Goal: Transaction & Acquisition: Subscribe to service/newsletter

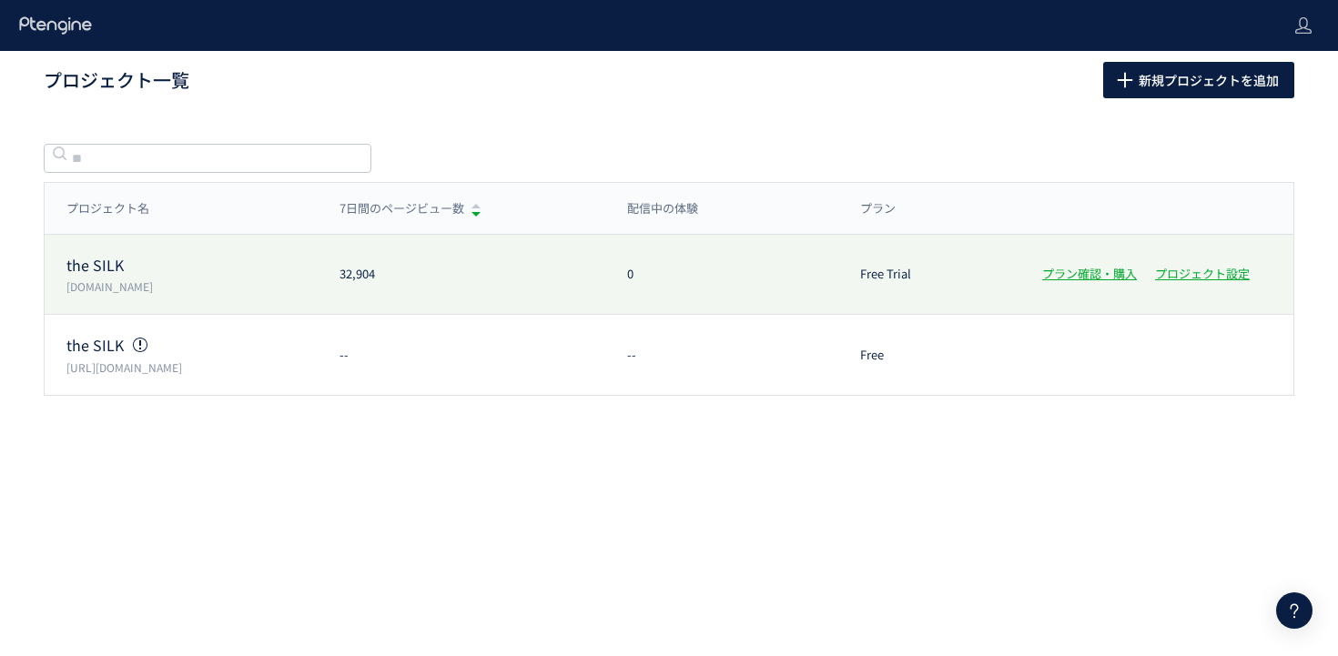
click at [118, 272] on p "the SILK" at bounding box center [191, 265] width 251 height 21
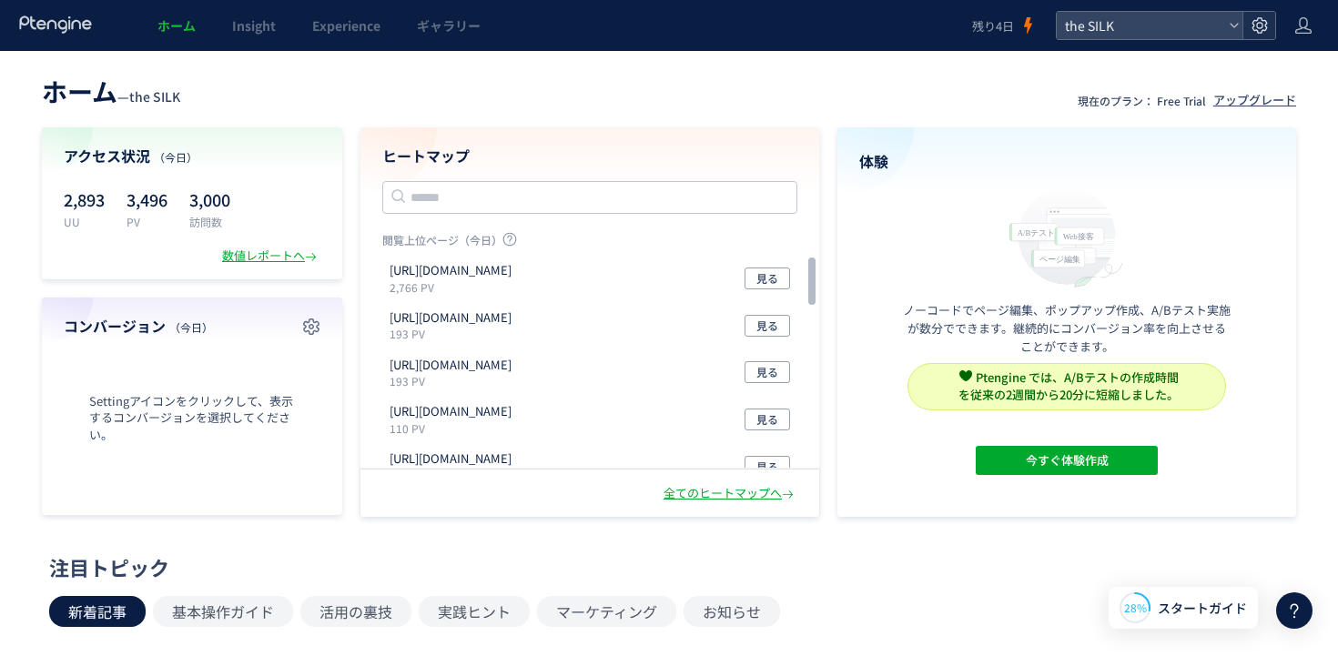
click at [1261, 30] on use at bounding box center [1258, 24] width 15 height 15
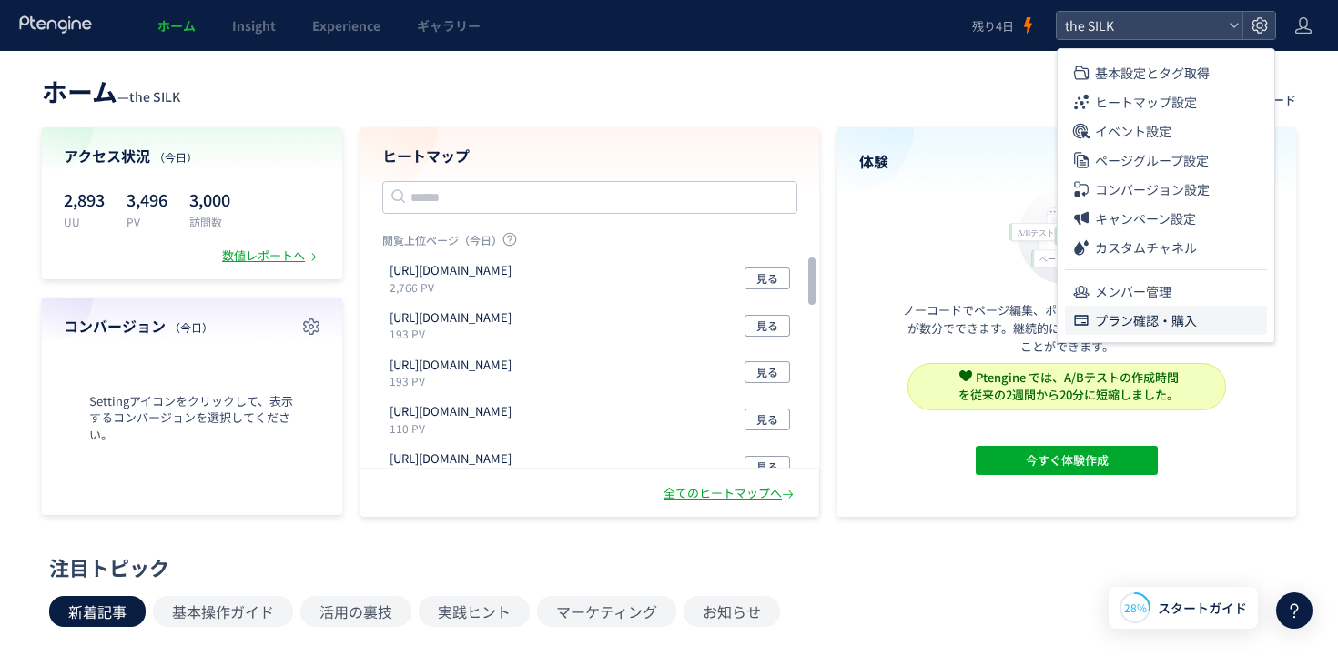
click at [1159, 321] on span "プラン確認・購入" at bounding box center [1146, 320] width 102 height 29
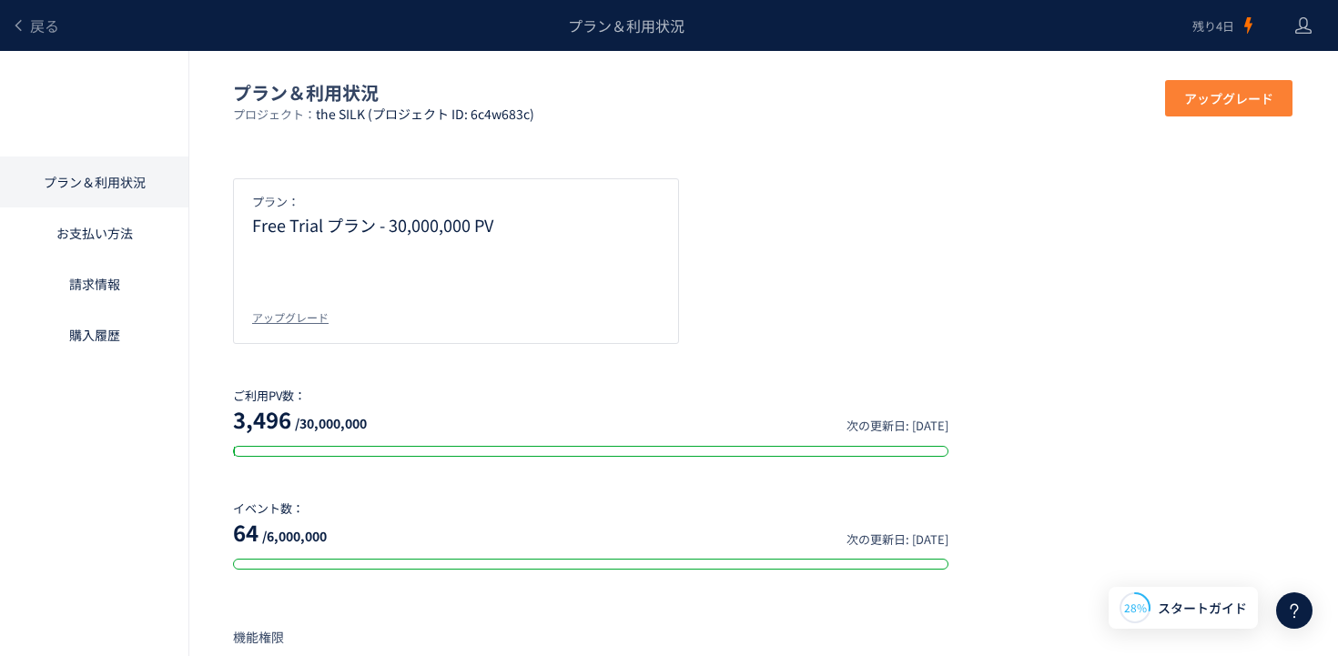
click at [1192, 96] on span "アップグレード" at bounding box center [1228, 98] width 89 height 36
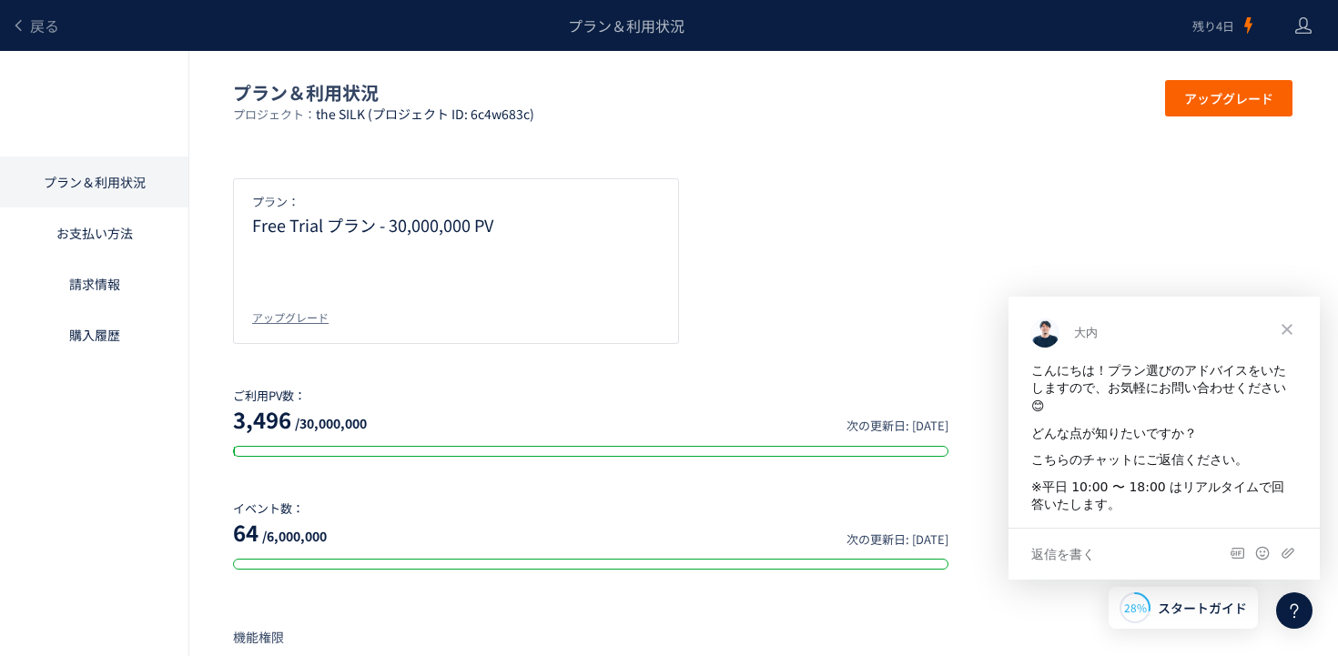
click at [1284, 326] on span "クローズ" at bounding box center [1287, 329] width 66 height 66
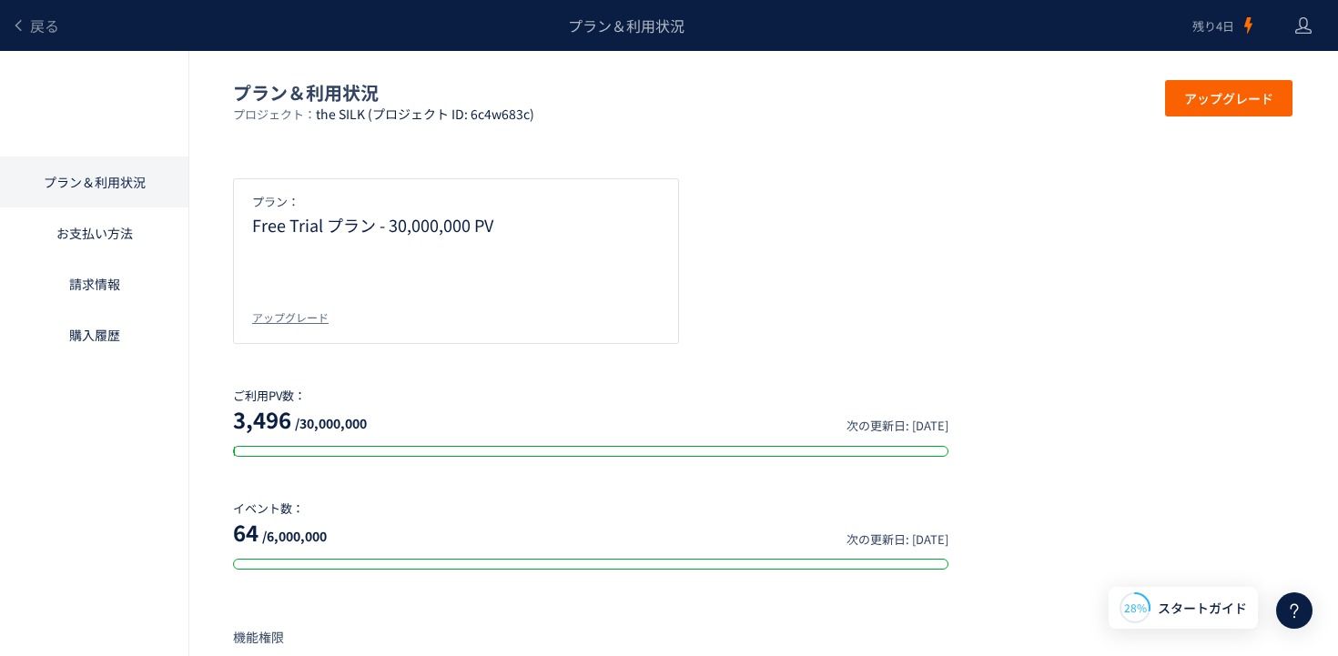
click at [1317, 27] on header "戻る プラン＆利用状況 残り4日" at bounding box center [669, 25] width 1338 height 51
click at [1312, 29] on header "戻る プラン＆利用状況 残り4日" at bounding box center [669, 25] width 1338 height 51
click at [1299, 32] on icon at bounding box center [1303, 25] width 18 height 18
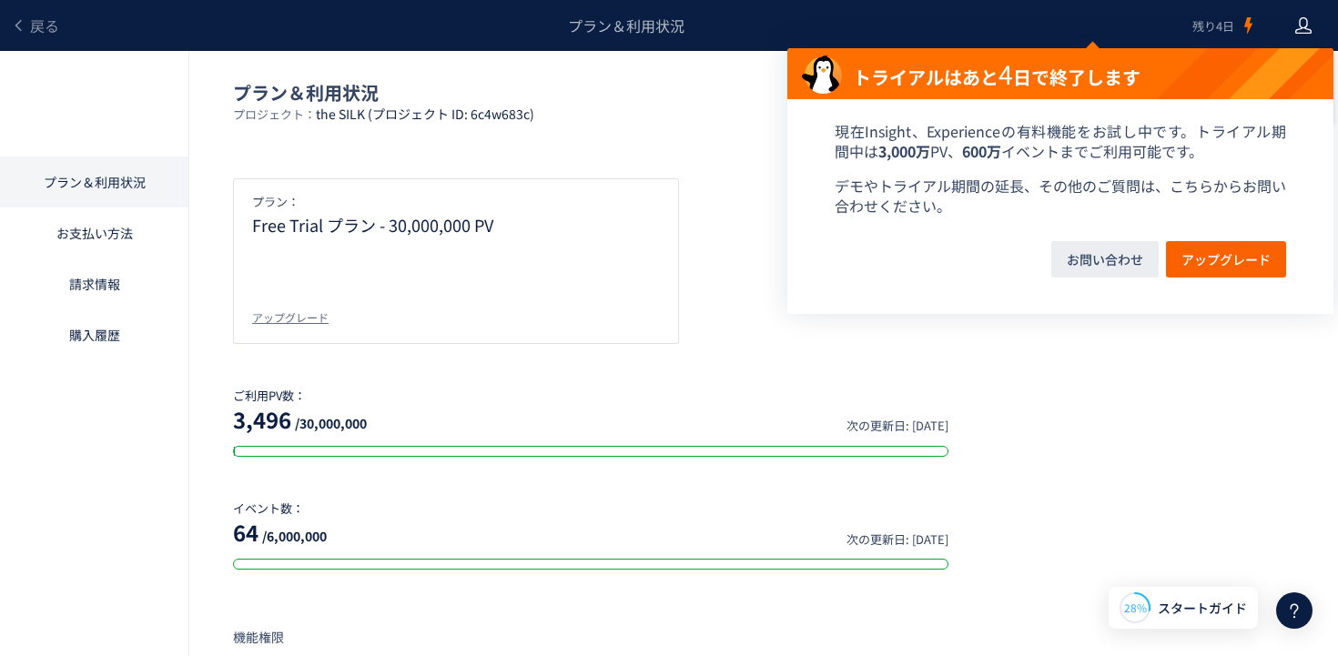
click at [562, 194] on p "プラン：" at bounding box center [456, 202] width 408 height 16
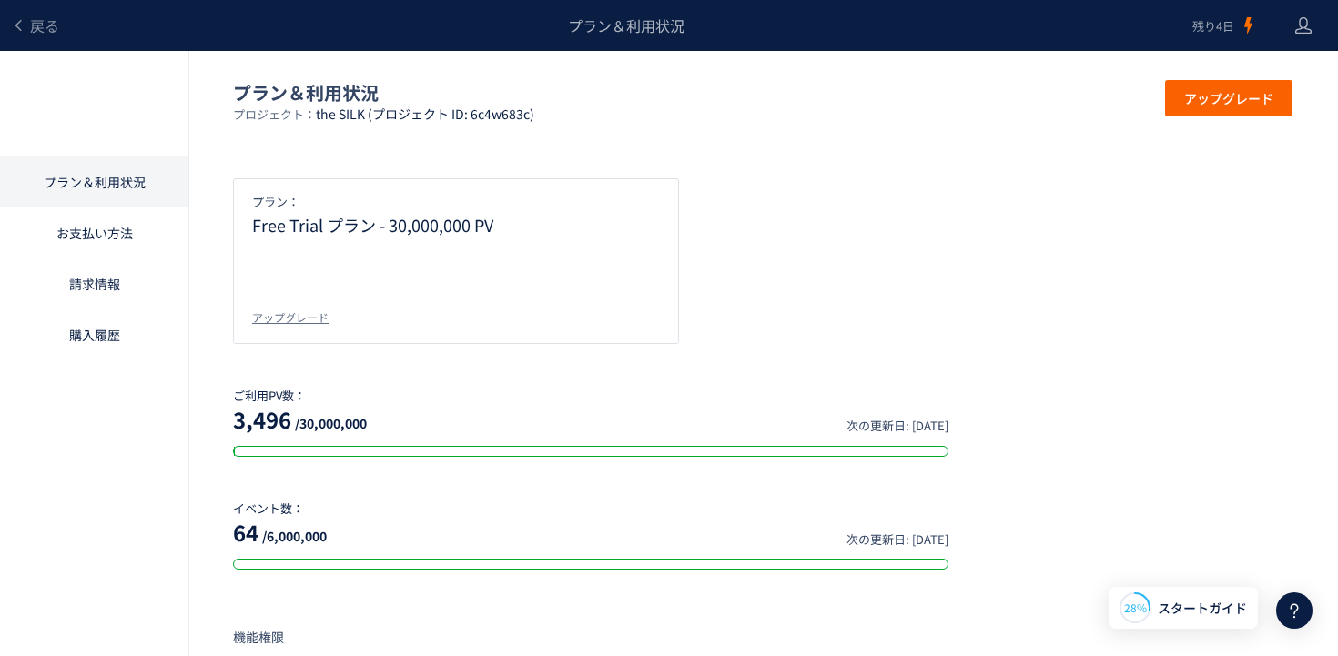
click at [91, 232] on link "お支払い方法" at bounding box center [94, 233] width 188 height 51
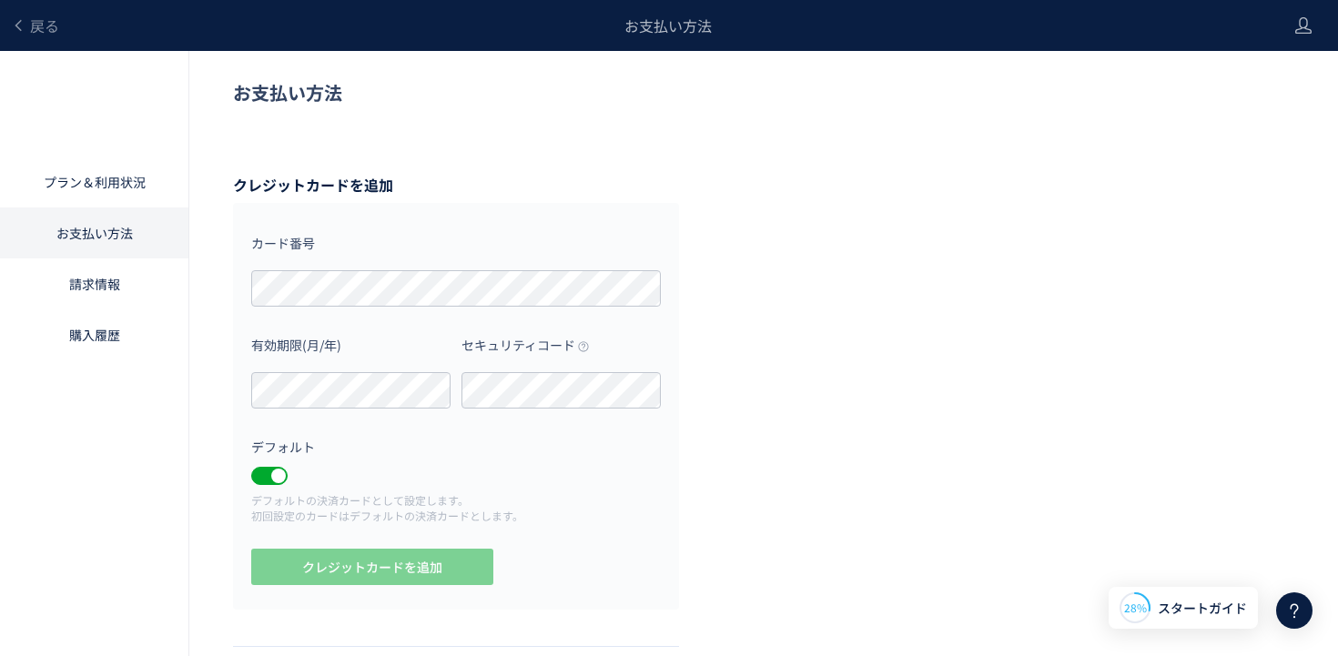
click at [106, 290] on link "請求情報" at bounding box center [94, 283] width 188 height 51
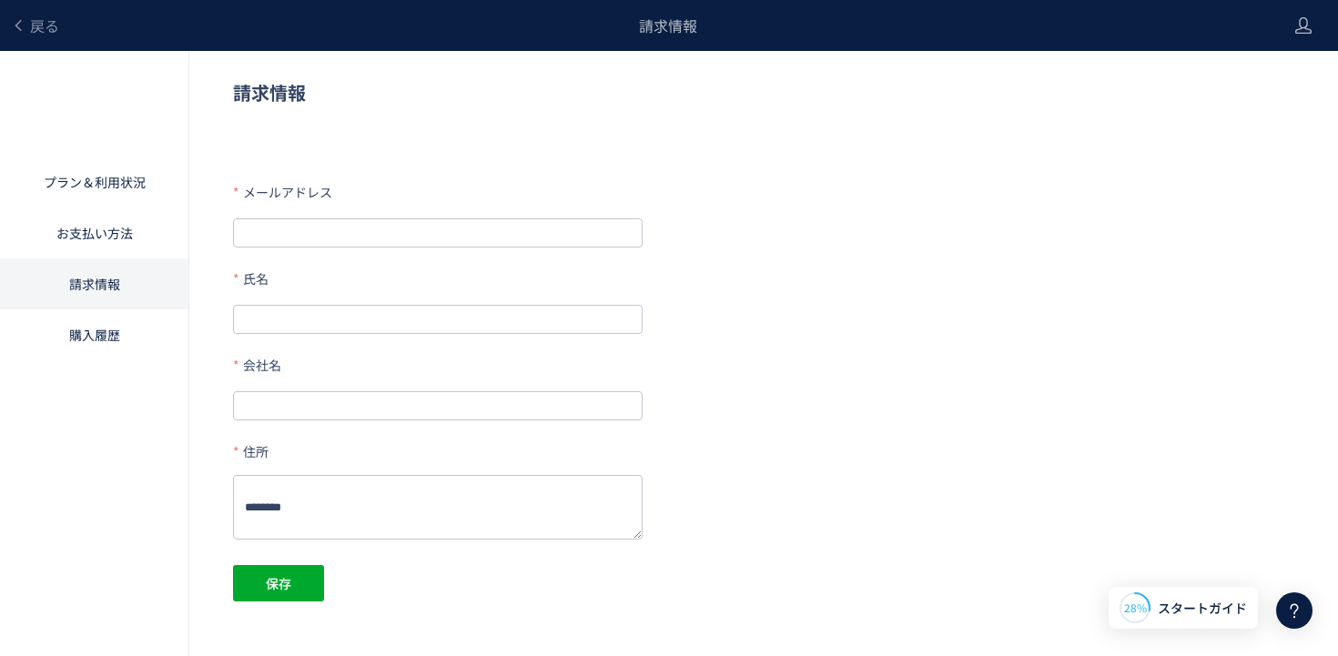
type input "**********"
type input "****"
type input "**********"
type textarea "**********"
click at [106, 339] on link "購入履歴" at bounding box center [94, 334] width 188 height 51
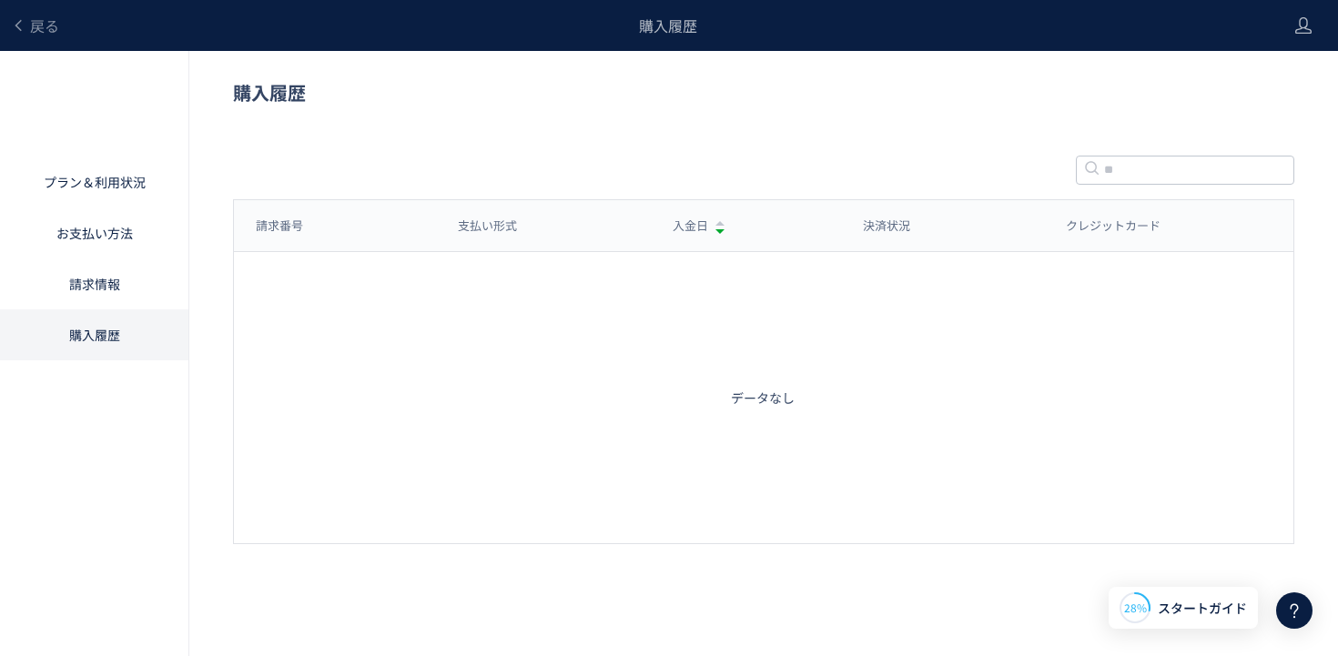
click at [56, 192] on link "プラン＆利用状況" at bounding box center [94, 182] width 188 height 51
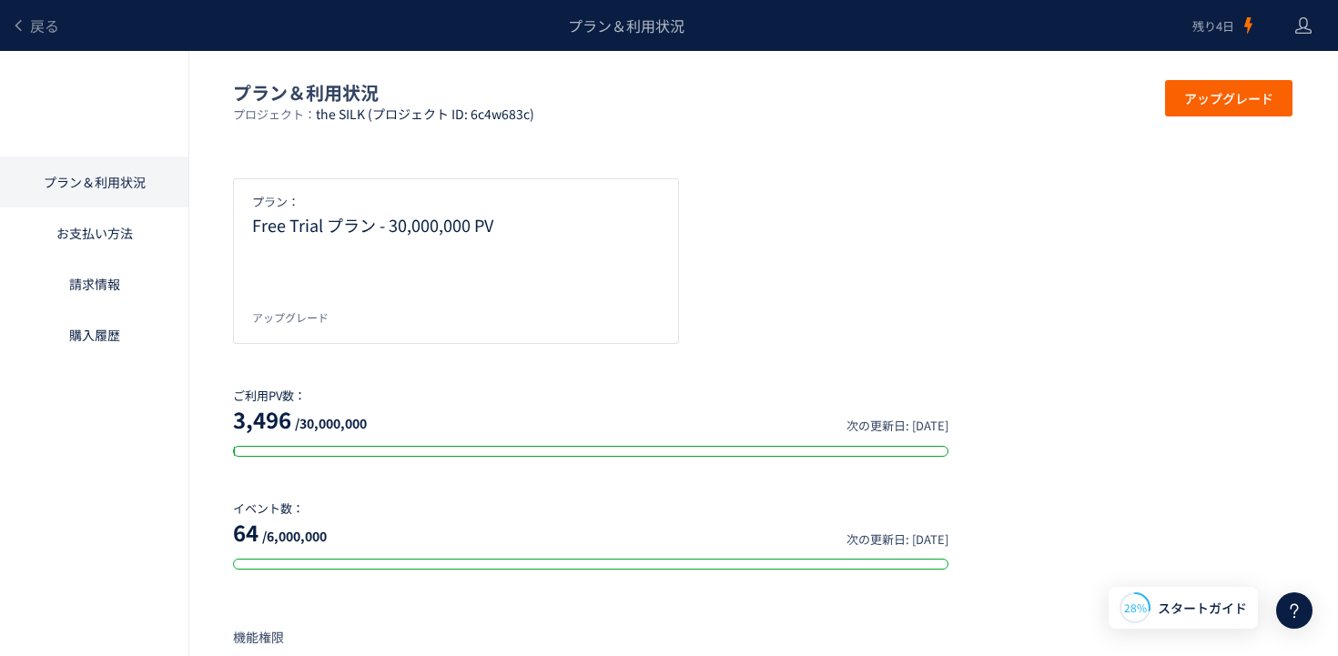
click at [298, 320] on div "アップグレード" at bounding box center [290, 316] width 76 height 15
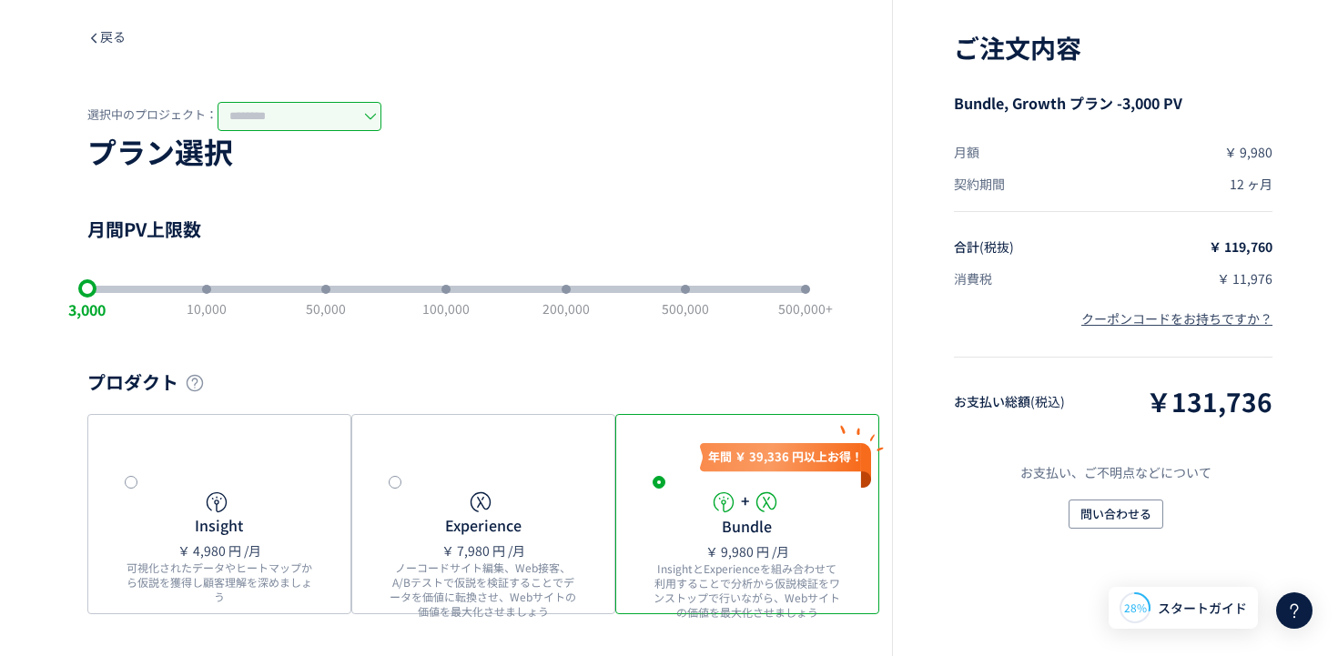
type input "********"
click at [443, 292] on div "slider between 1 and 7" at bounding box center [445, 289] width 9 height 9
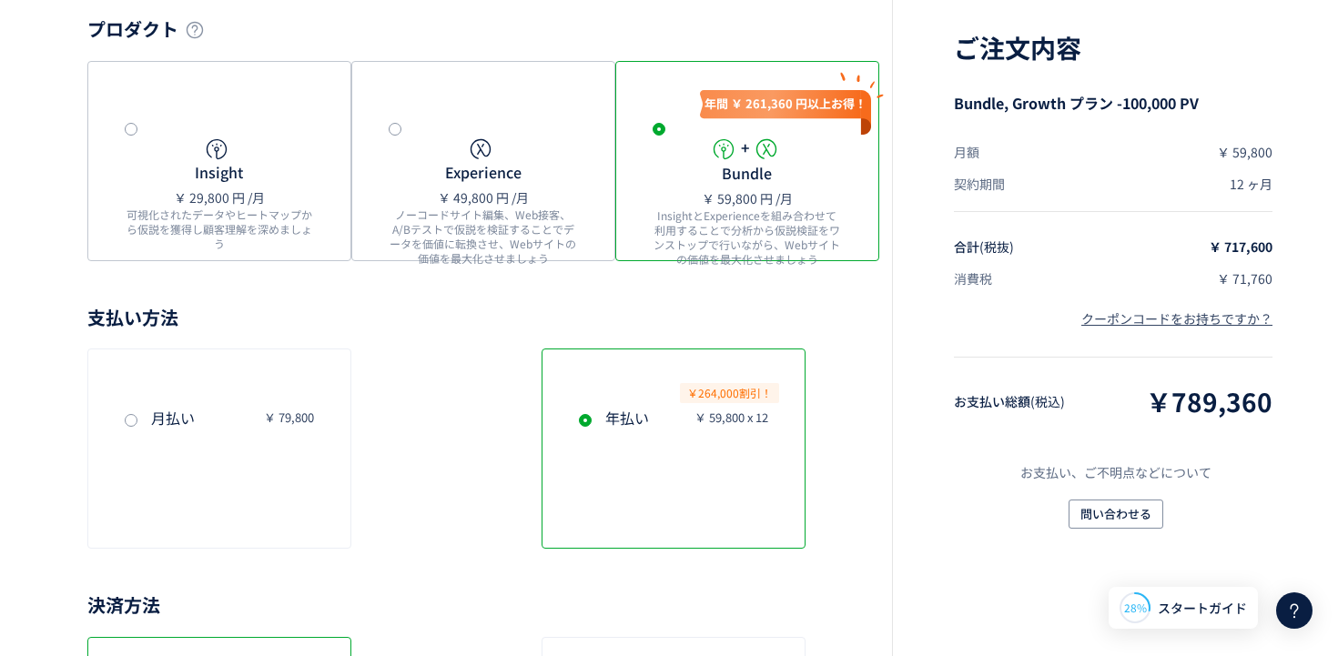
scroll to position [380, 0]
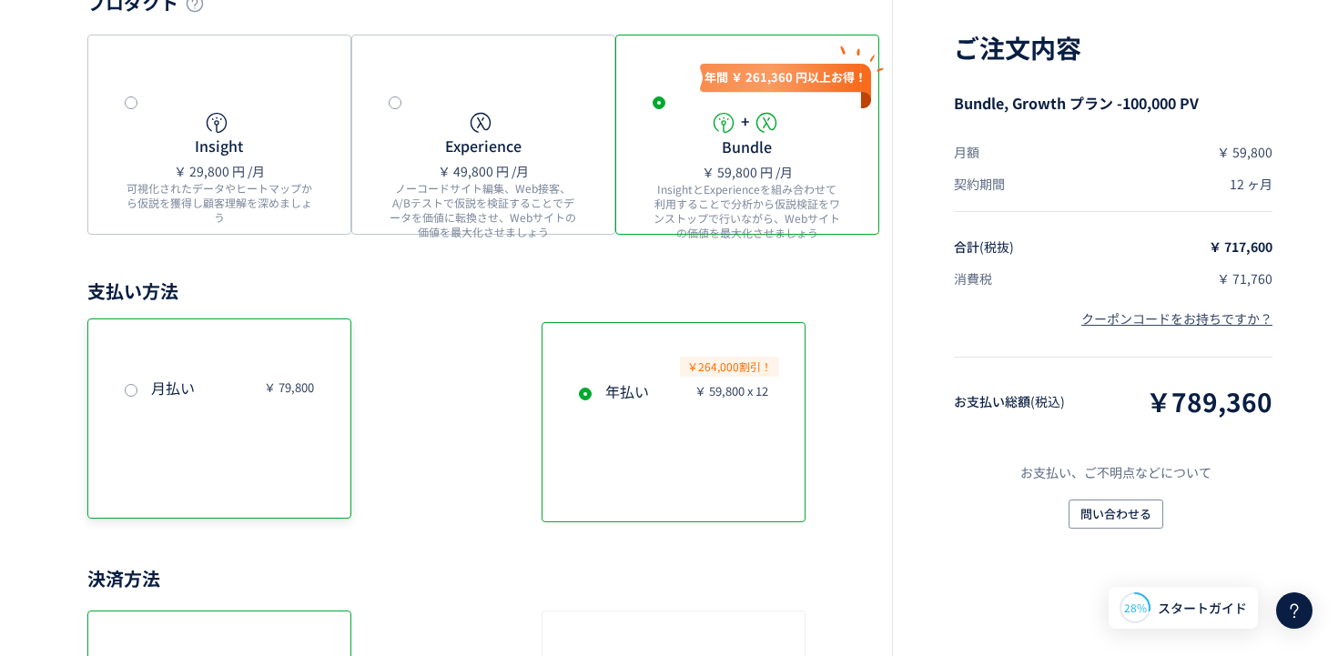
click at [132, 394] on span at bounding box center [131, 390] width 13 height 13
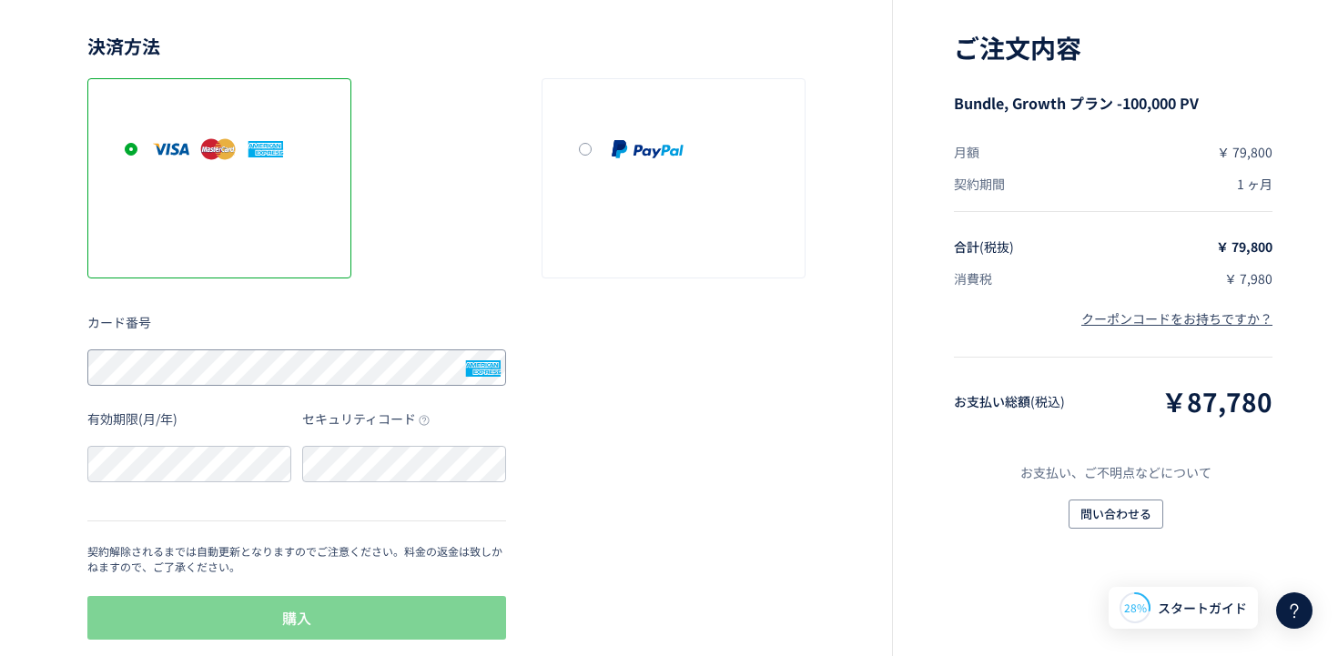
scroll to position [936, 0]
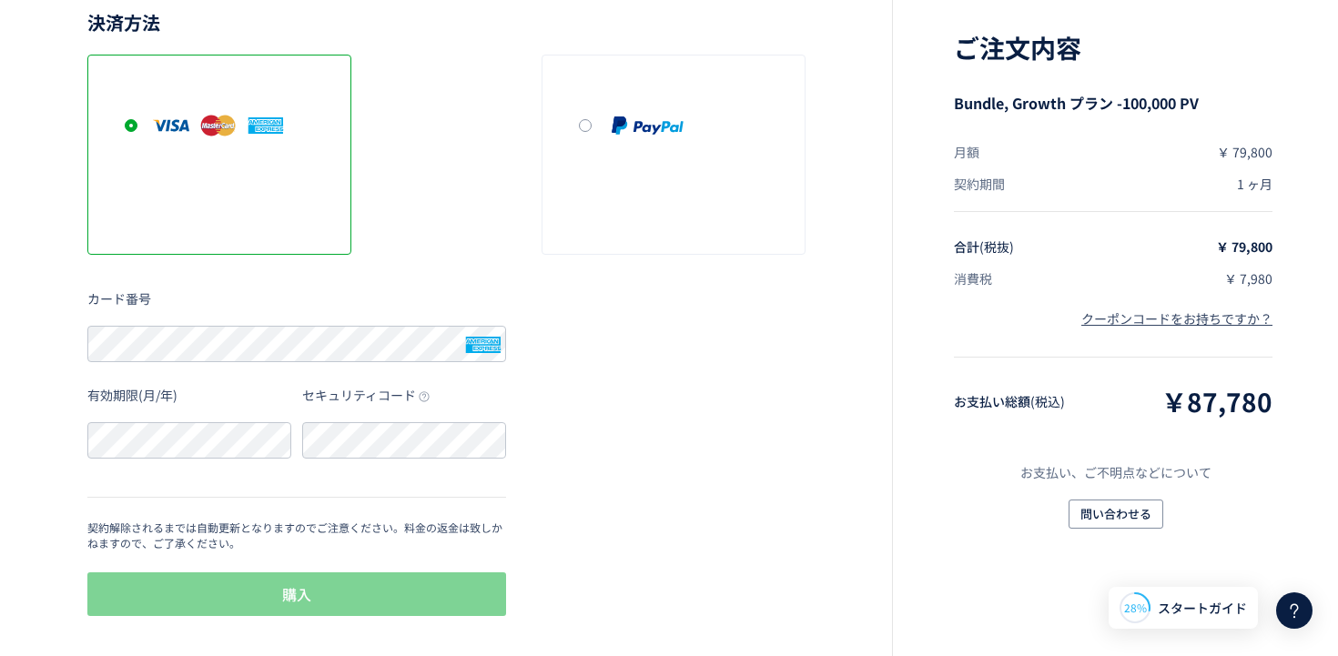
click at [745, 432] on div "決済方法 カード番号 有効期限(月/年) セキュリティコード 契約解除されるまでは自動更新となりますのでご注意ください。料金の返金は致しかねますので、ご了承く…" at bounding box center [446, 314] width 718 height 609
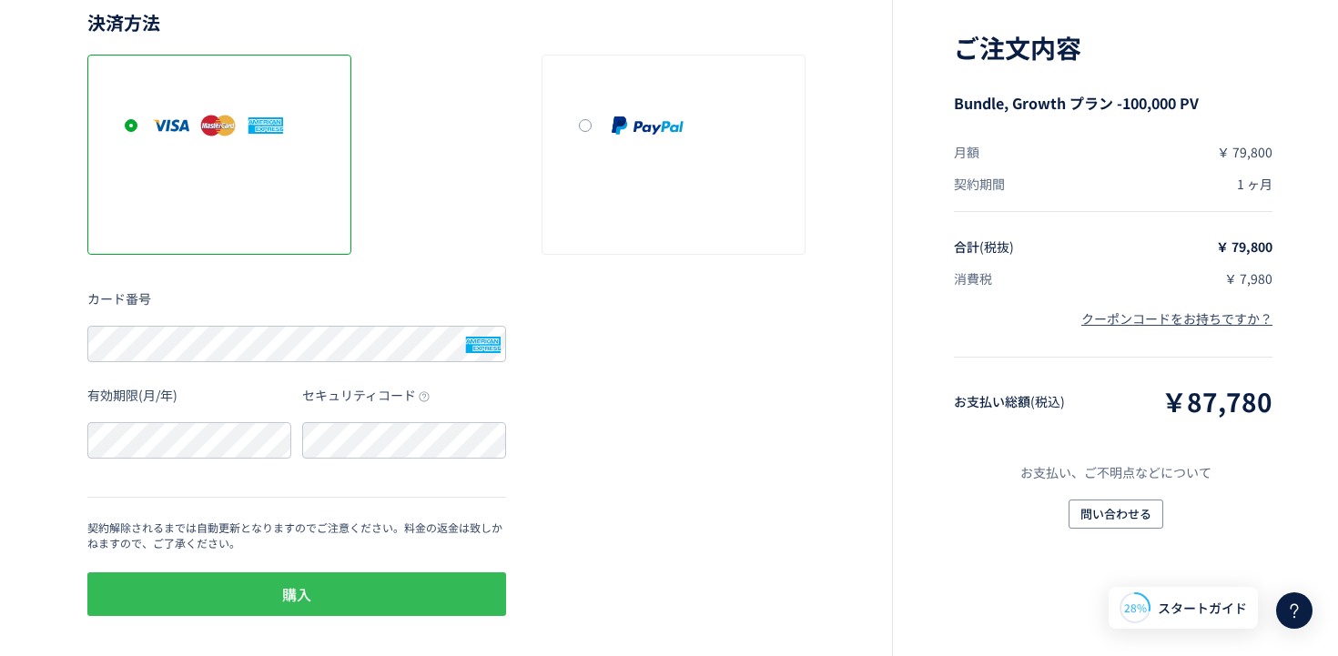
click at [299, 582] on span "購入" at bounding box center [296, 594] width 29 height 44
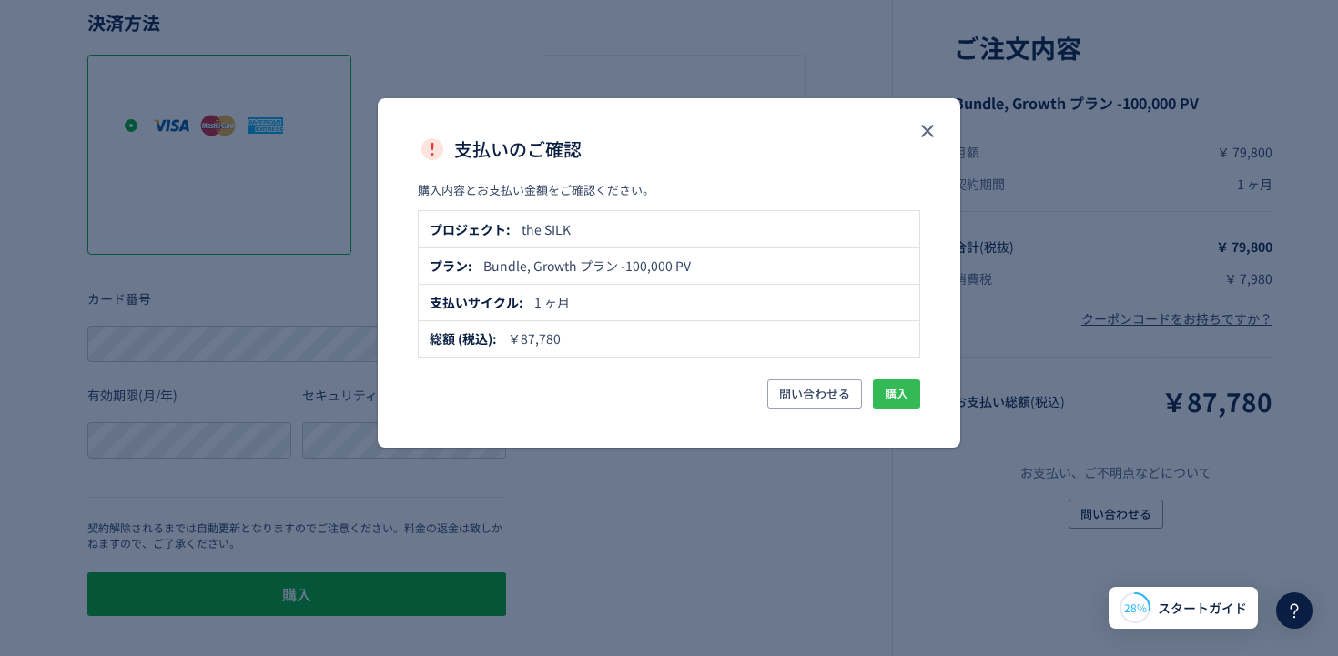
click at [899, 400] on span "購入" at bounding box center [897, 394] width 24 height 29
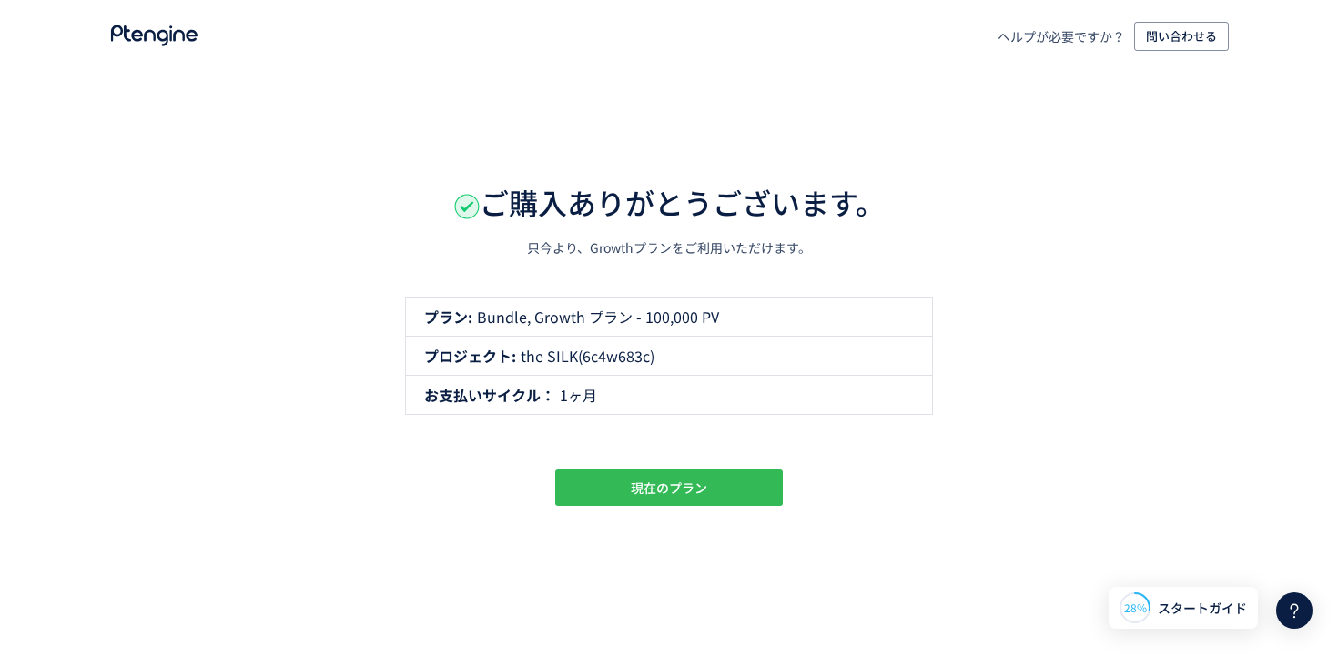
click at [695, 498] on span "現在のプラン" at bounding box center [669, 488] width 76 height 36
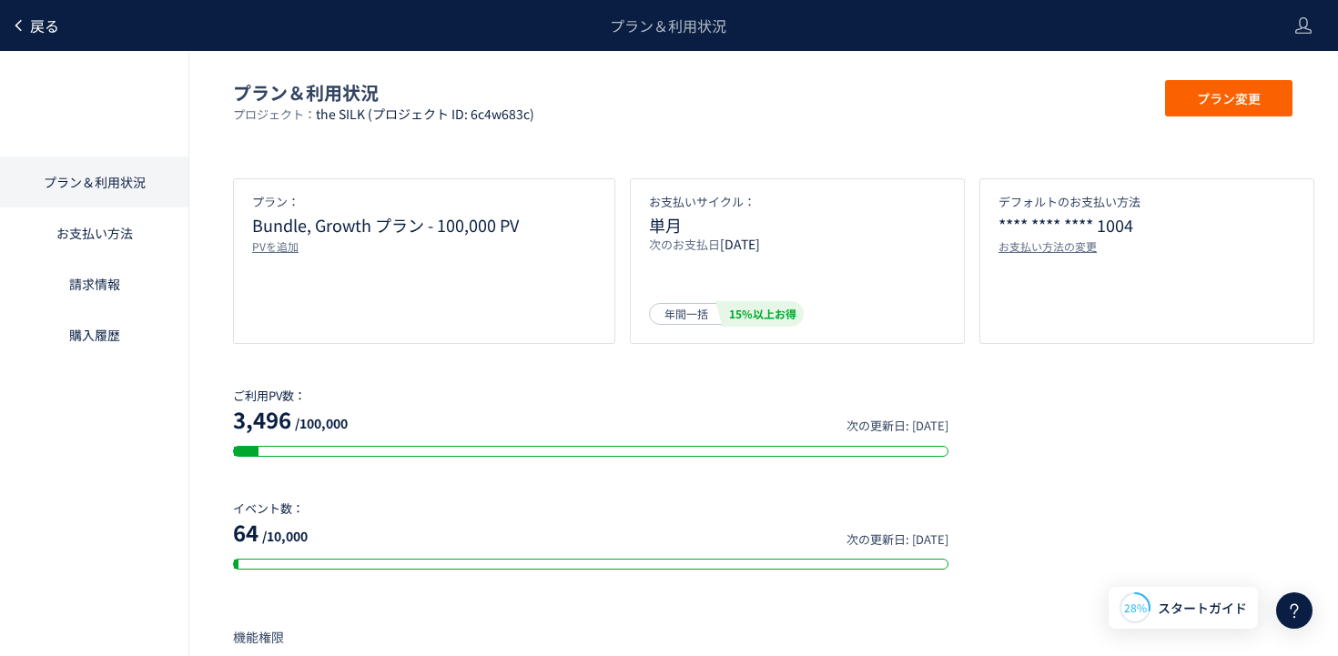
click at [48, 28] on span "戻る" at bounding box center [44, 26] width 29 height 22
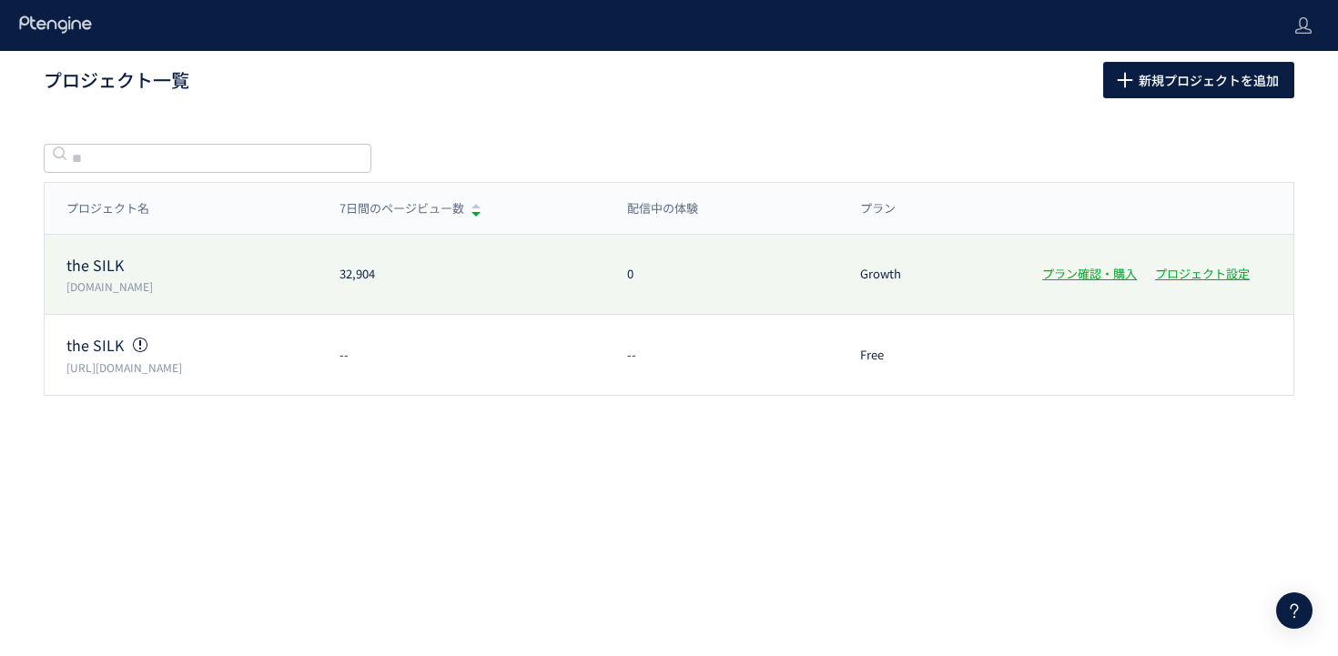
click at [122, 280] on p "[DOMAIN_NAME]" at bounding box center [191, 285] width 251 height 15
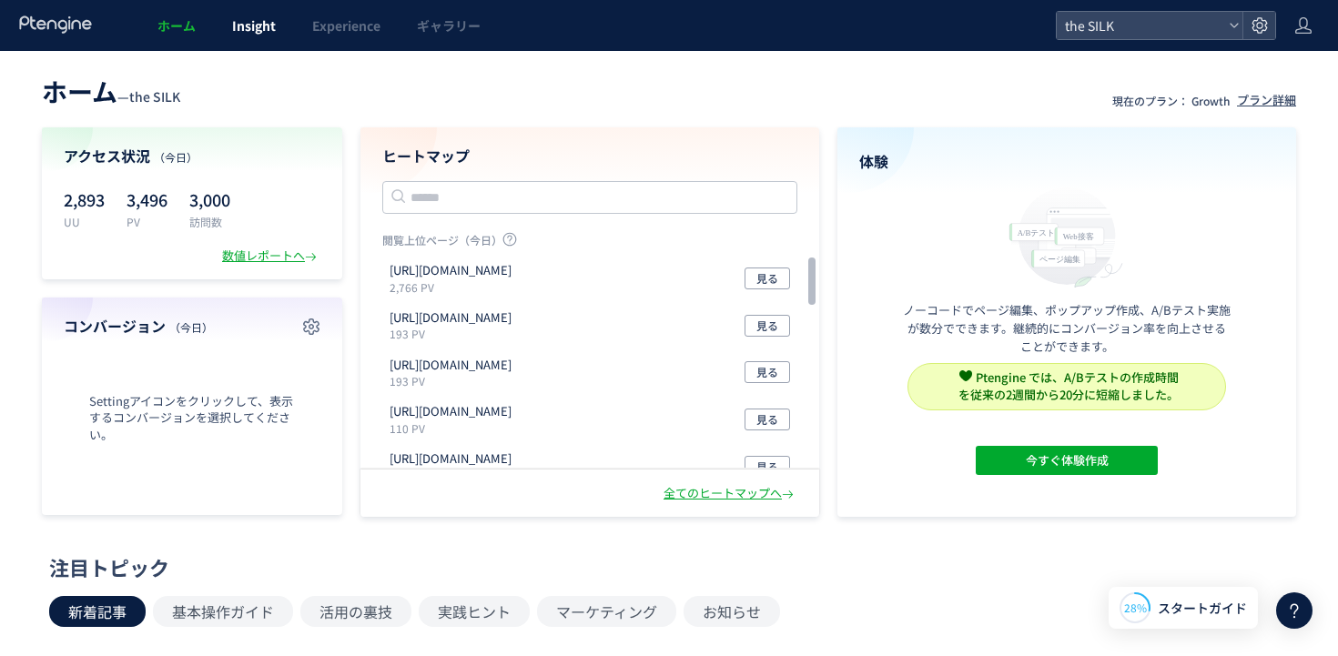
click at [239, 27] on span "Insight" at bounding box center [254, 25] width 44 height 18
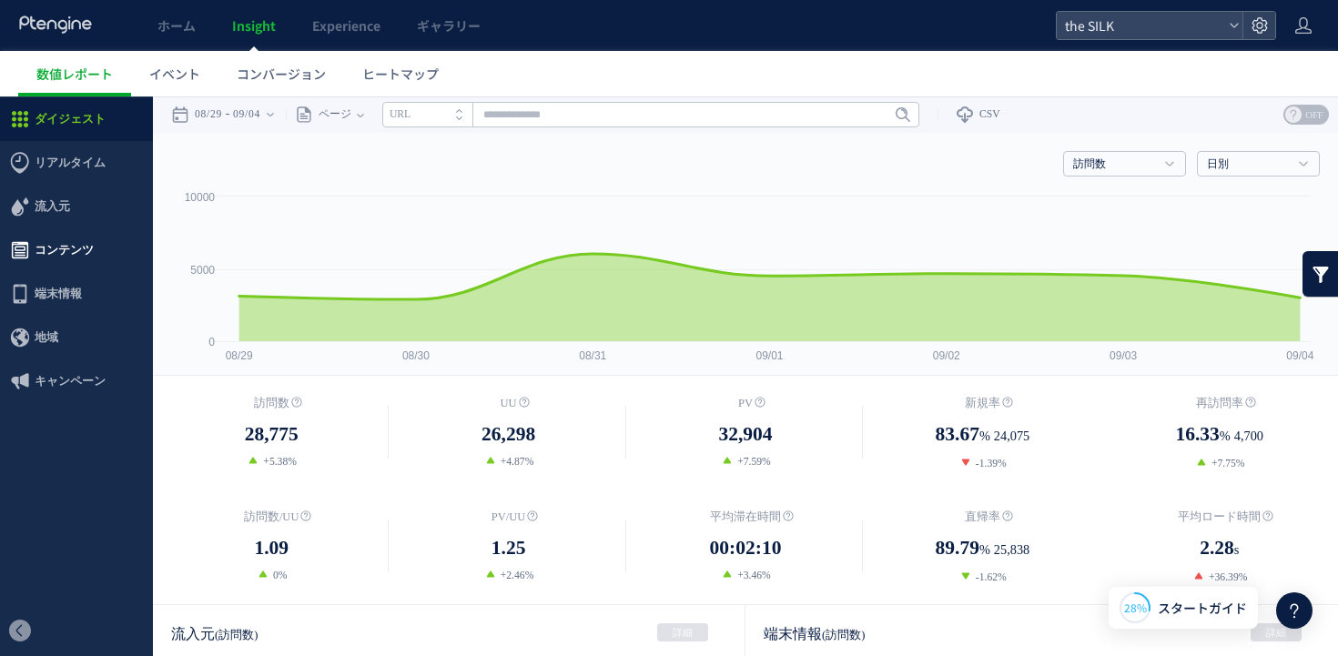
click at [46, 248] on span "コンテンツ" at bounding box center [64, 250] width 59 height 44
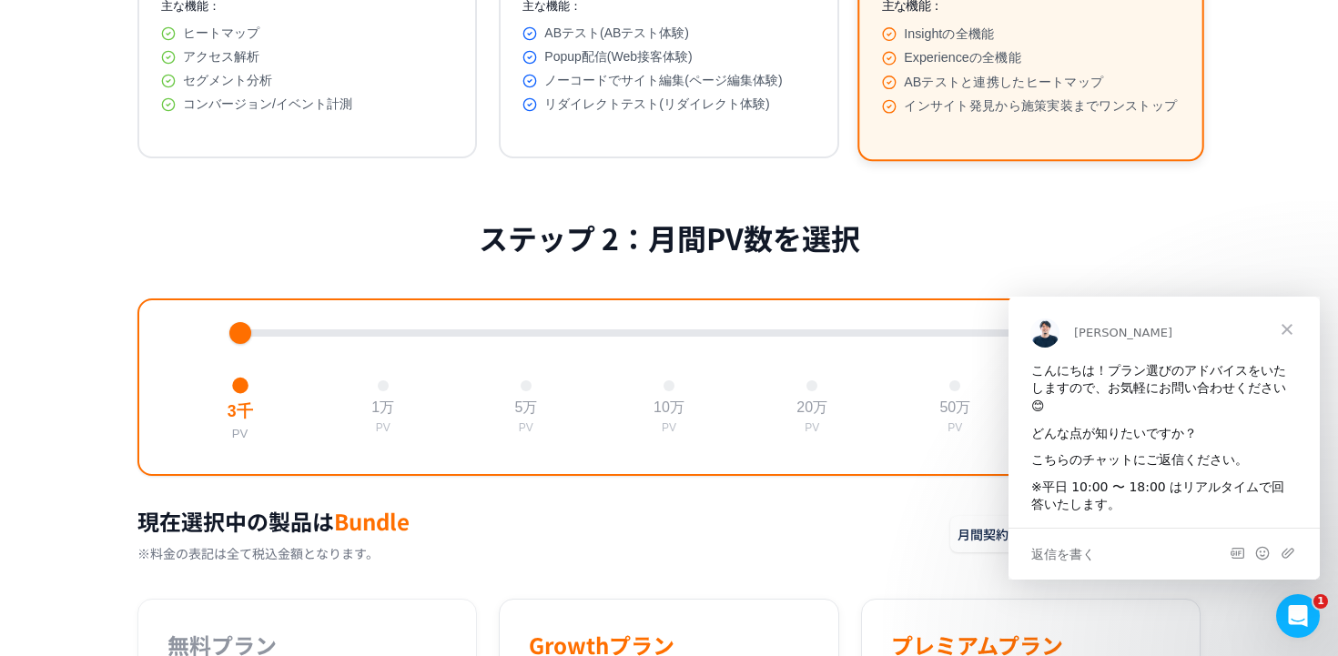
scroll to position [545, 0]
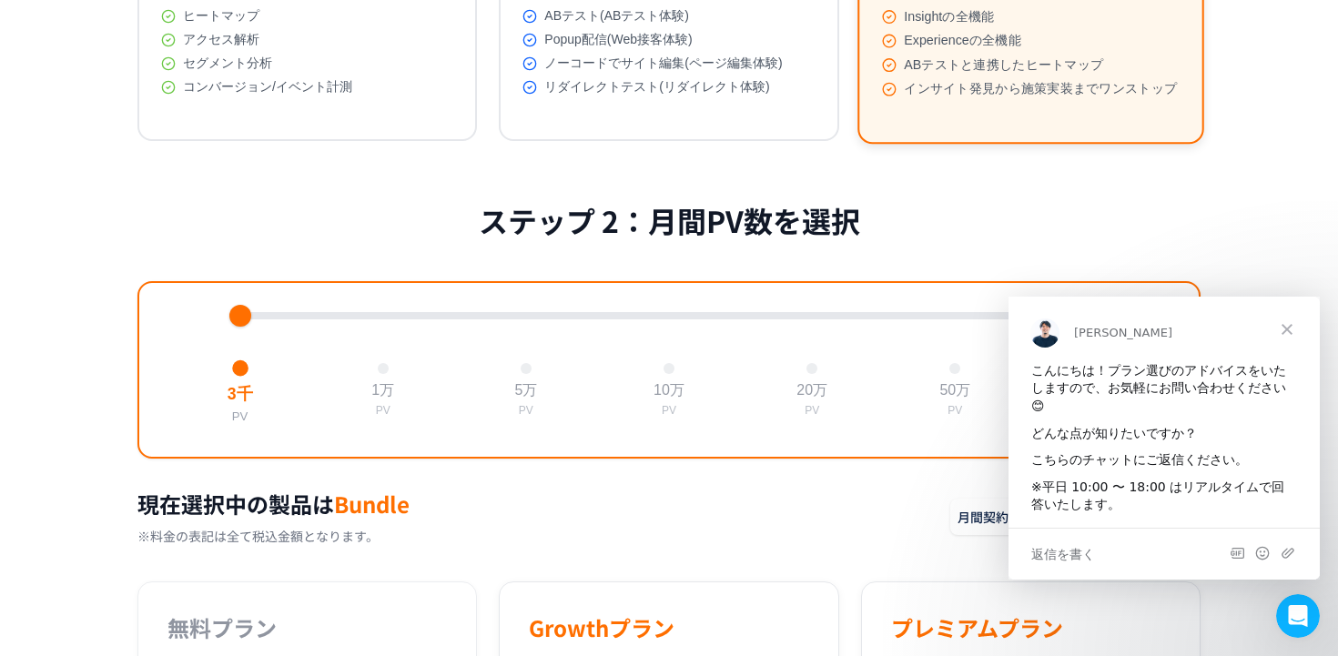
click at [1293, 331] on span "クローズ" at bounding box center [1287, 329] width 66 height 66
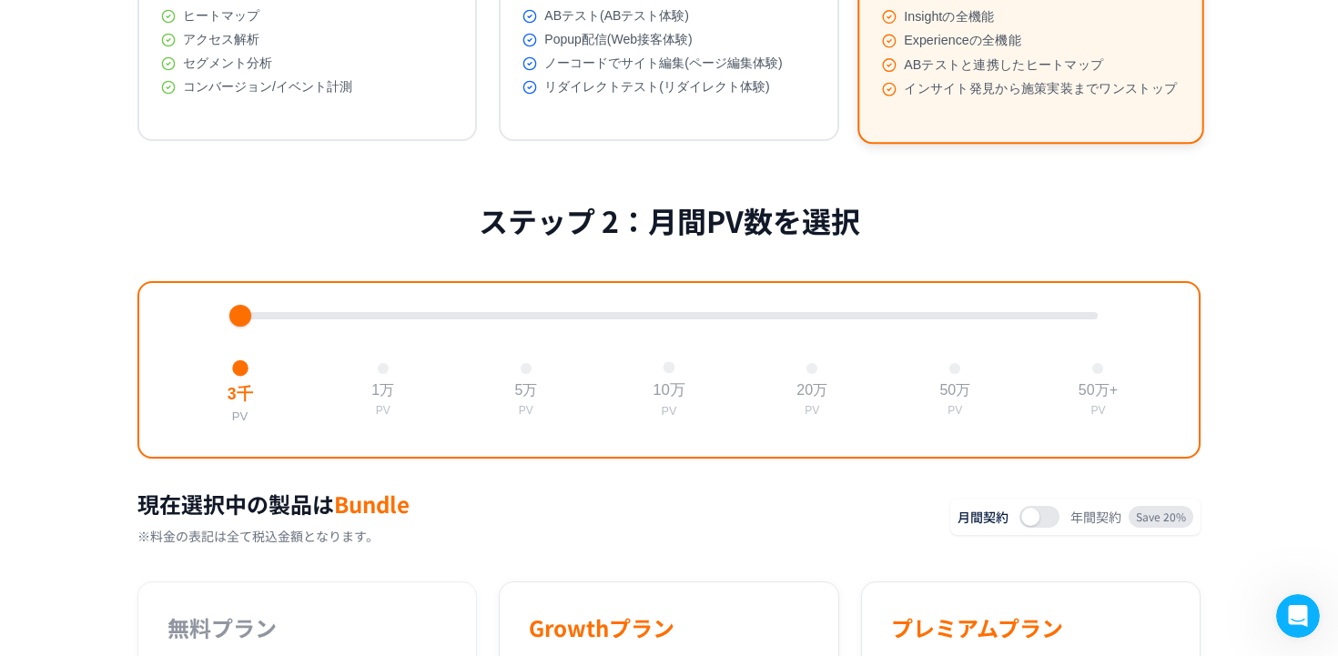
click at [671, 386] on button "10万 PV" at bounding box center [668, 390] width 47 height 72
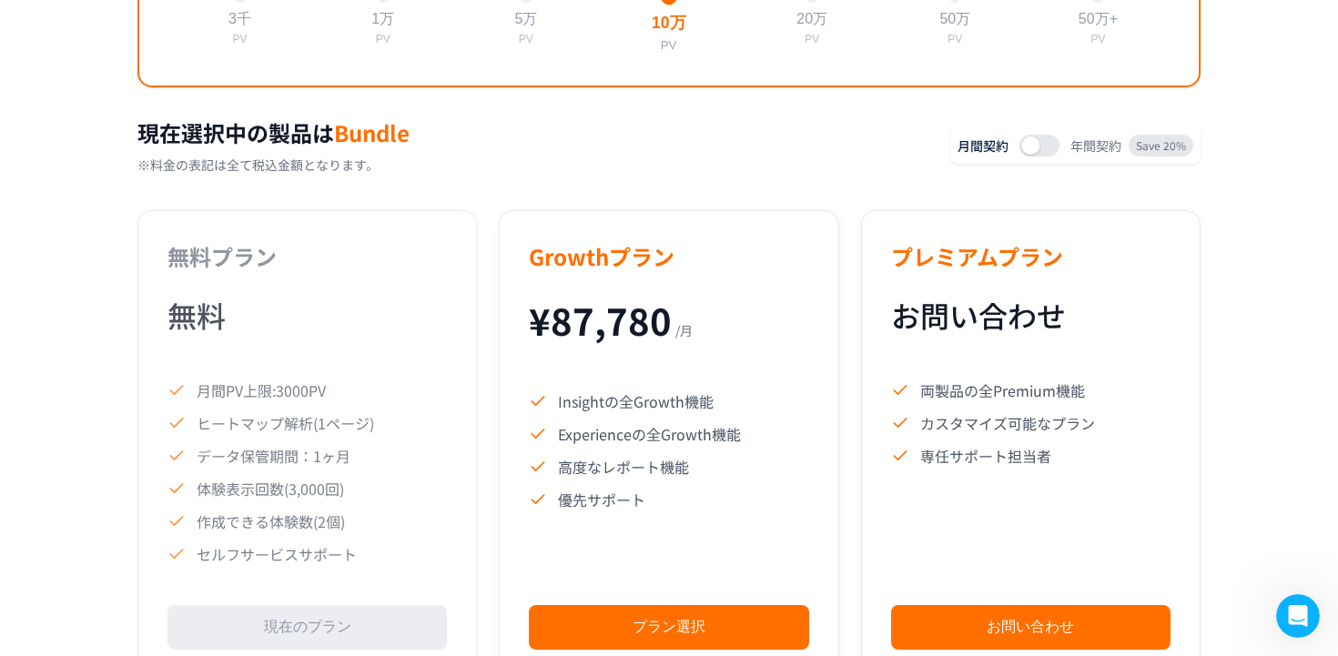
scroll to position [0, 0]
